Goal: Task Accomplishment & Management: Manage account settings

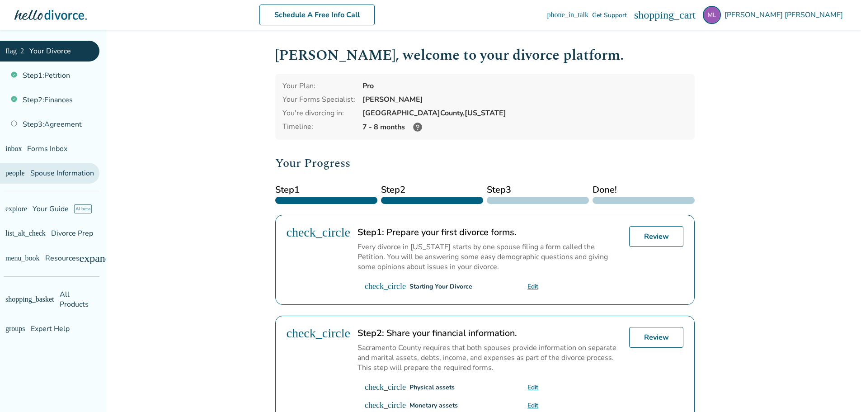
scroll to position [1, 0]
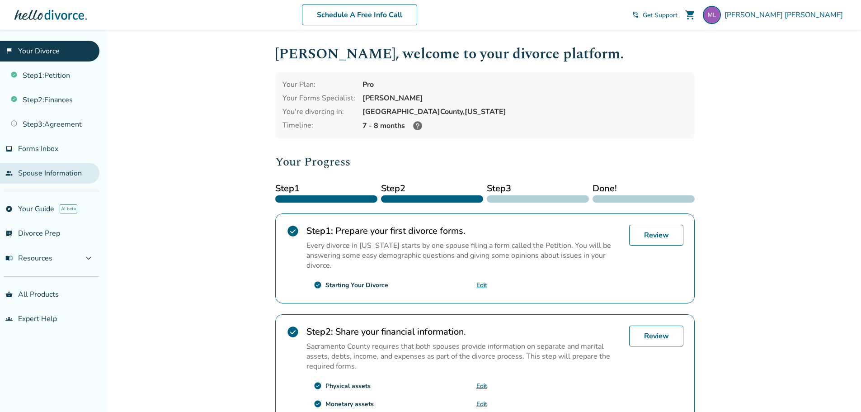
click at [67, 179] on link "people Spouse Information" at bounding box center [49, 173] width 99 height 21
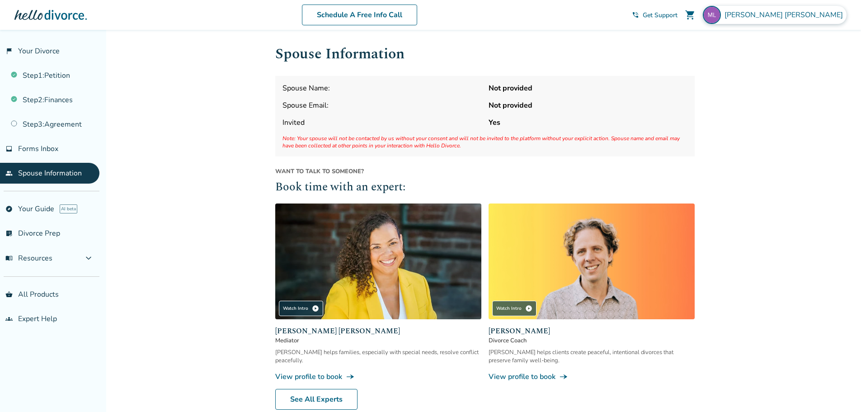
click at [808, 9] on div "[PERSON_NAME]" at bounding box center [775, 15] width 144 height 18
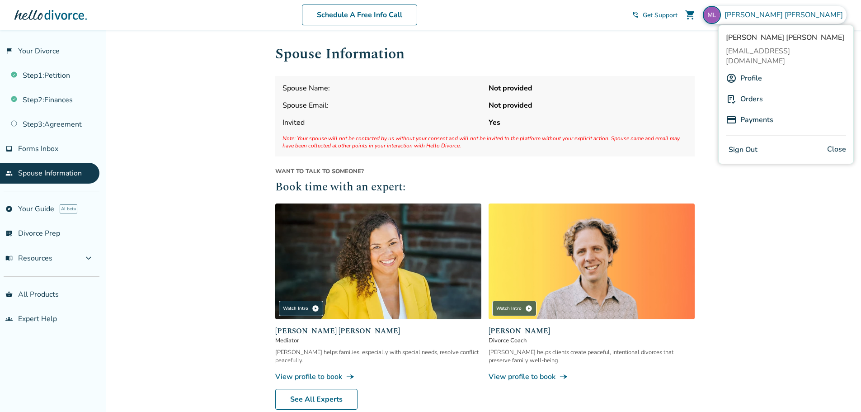
click at [747, 143] on button "Sign Out" at bounding box center [743, 149] width 34 height 13
